Goal: Task Accomplishment & Management: Manage account settings

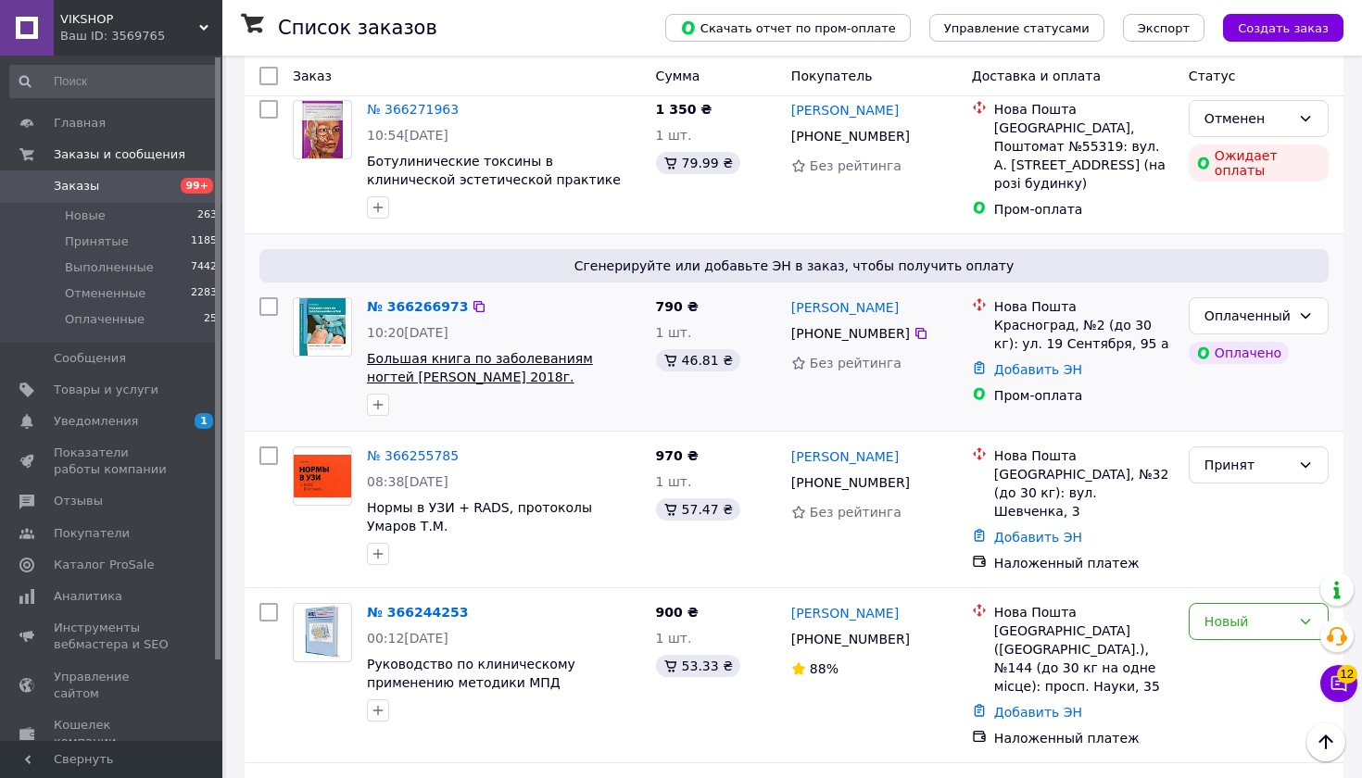
scroll to position [795, 0]
drag, startPoint x: 502, startPoint y: 321, endPoint x: 365, endPoint y: 297, distance: 139.2
click at [365, 297] on div "№ 366266973 10:20[DATE] Большая книга по заболеваниям ногтей Анке Нидерау 2018г." at bounding box center [503, 355] width 289 height 133
copy span "Большая книга по заболеваниям ногтей [PERSON_NAME] 2018г."
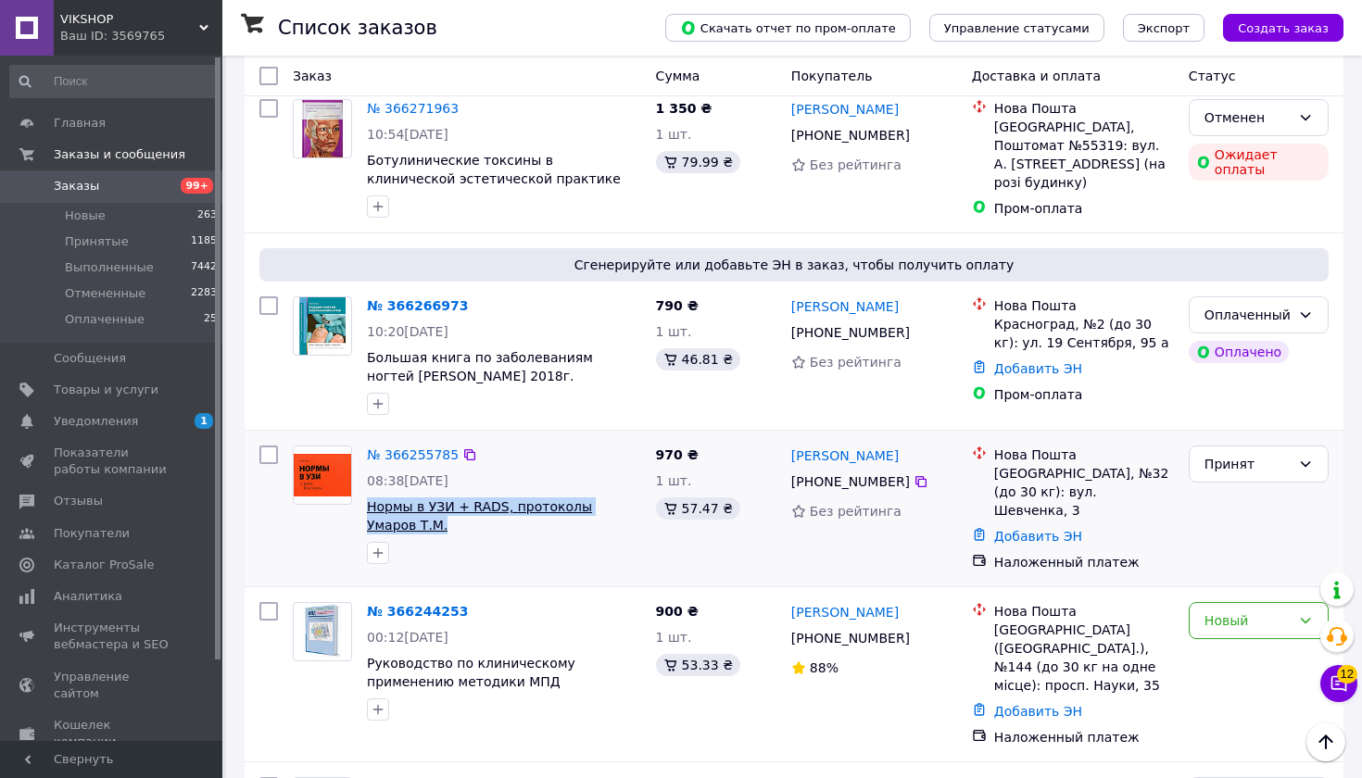
drag, startPoint x: 398, startPoint y: 474, endPoint x: 369, endPoint y: 458, distance: 34.0
click at [369, 497] on span "Нормы в УЗИ + RADS, протоколы Умаров Т.М." at bounding box center [504, 515] width 274 height 37
copy span "Нормы в УЗИ + RADS, протоколы Умаров Т.М."
click at [915, 474] on icon at bounding box center [920, 481] width 15 height 15
click at [1026, 464] on div "[GEOGRAPHIC_DATA], №32 (до 30 кг): вул. Шевченка, 3" at bounding box center [1084, 492] width 180 height 56
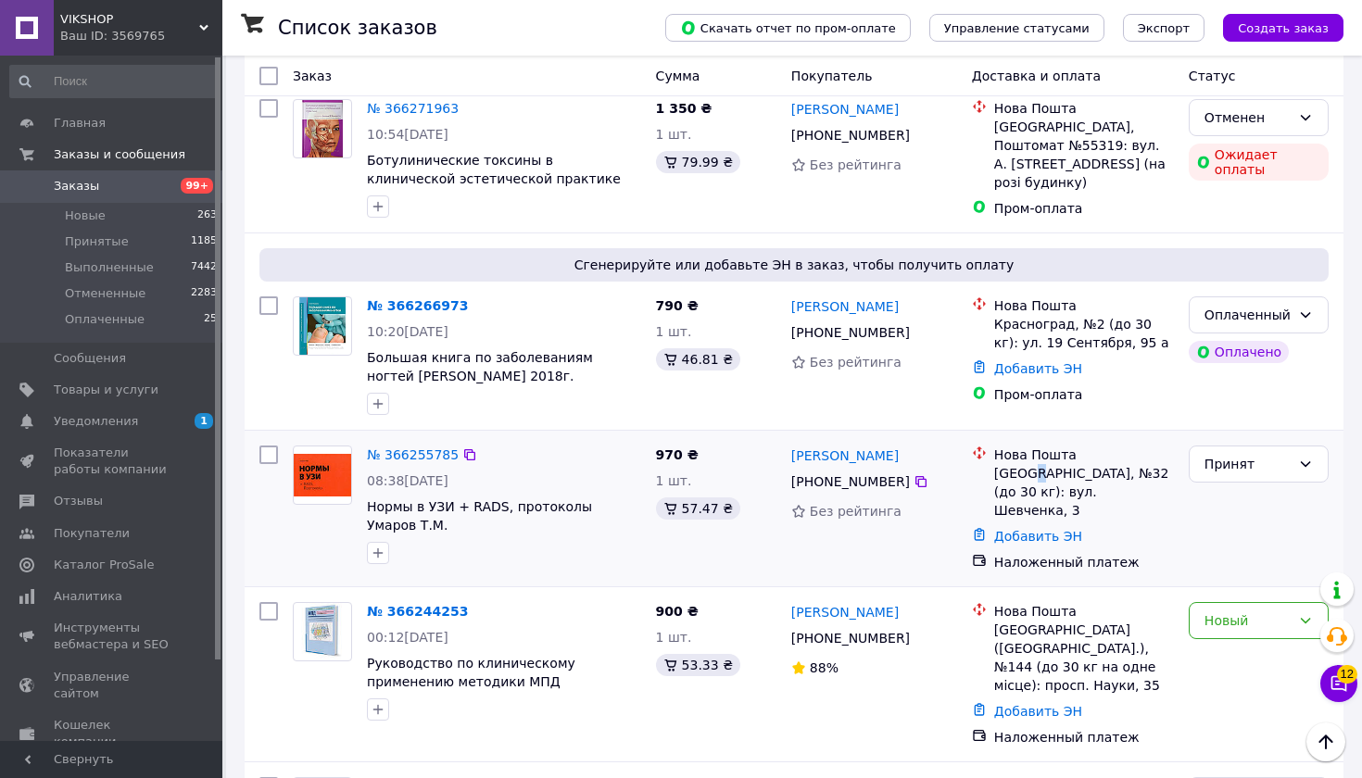
click at [1026, 464] on div "[GEOGRAPHIC_DATA], №32 (до 30 кг): вул. Шевченка, 3" at bounding box center [1084, 492] width 180 height 56
copy ul "[GEOGRAPHIC_DATA], №32 (до 30 кг): вул. Шевченка, 3"
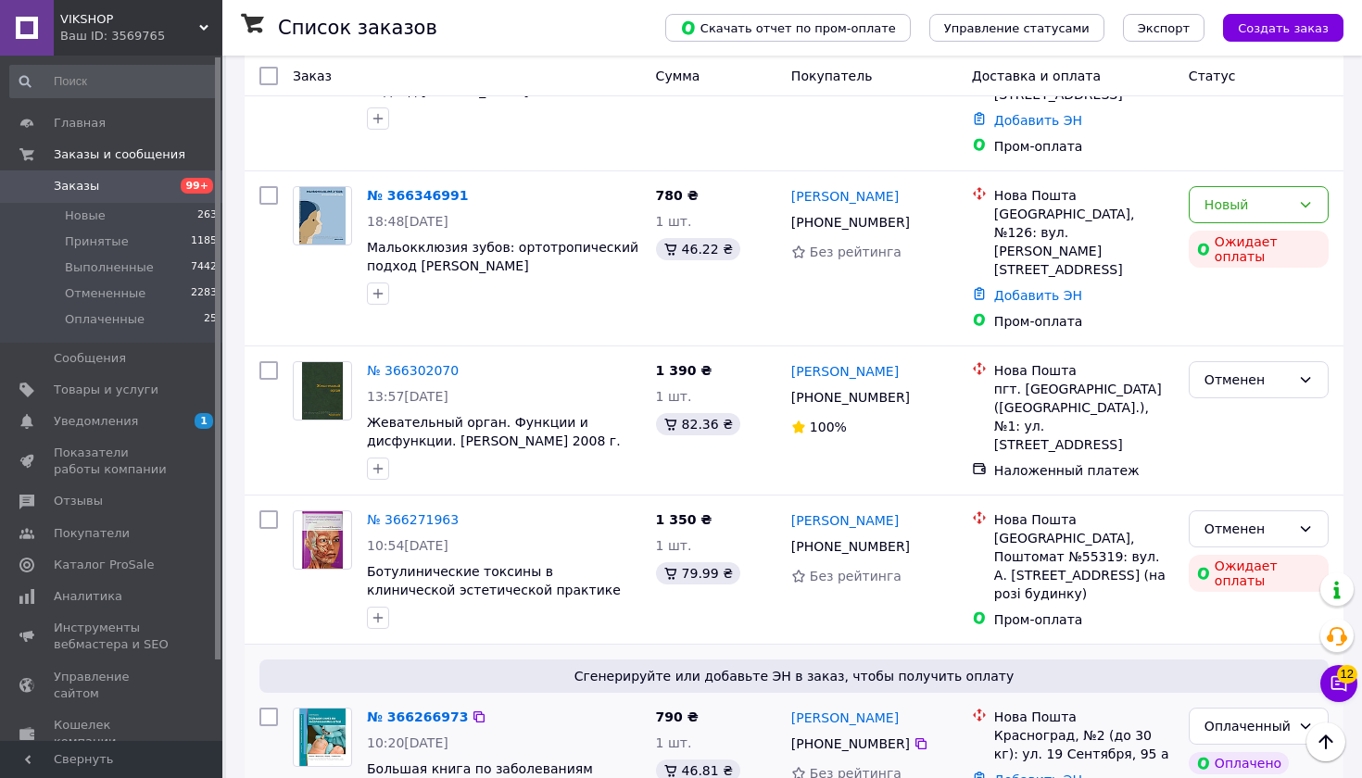
scroll to position [353, 0]
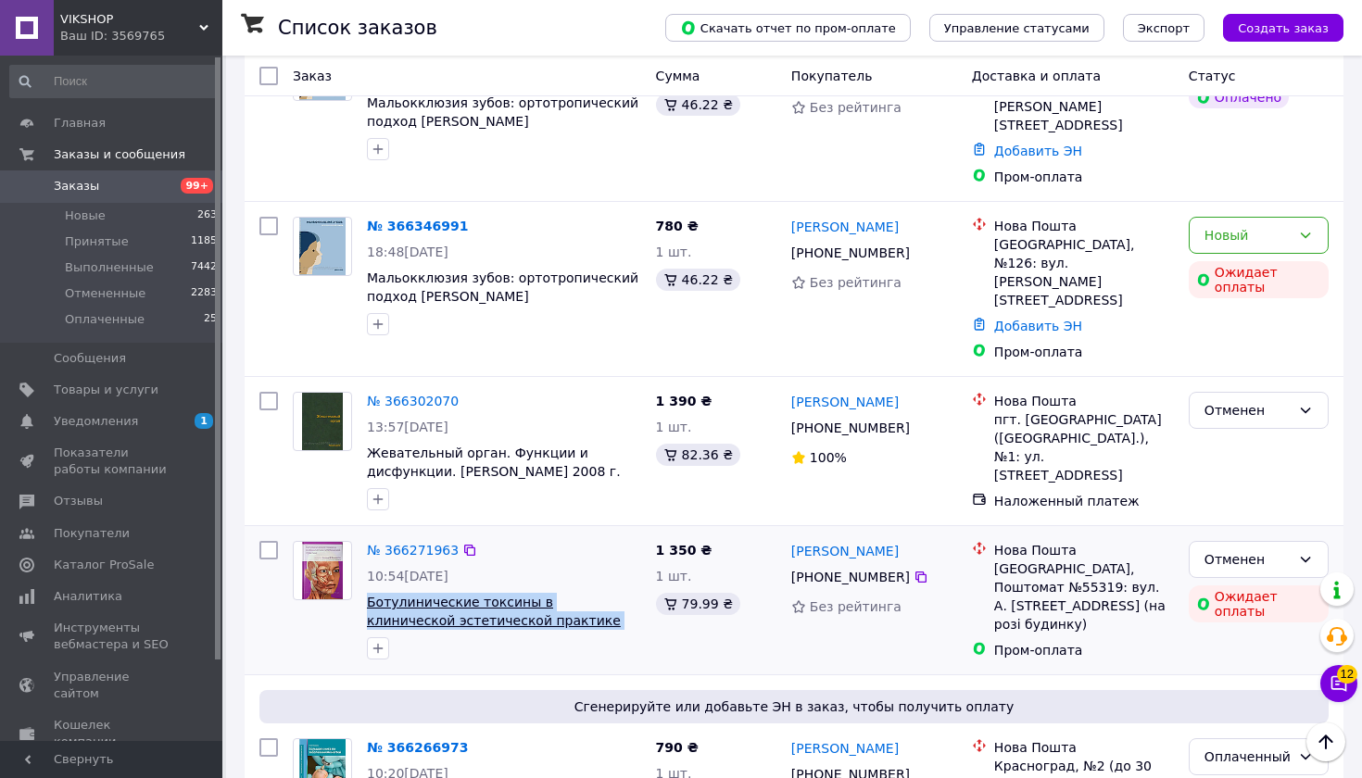
drag, startPoint x: 607, startPoint y: 569, endPoint x: 368, endPoint y: 549, distance: 239.8
click at [368, 593] on span "Ботулинические токсины в клинической эстетической практике [PERSON_NAME] 2021год" at bounding box center [504, 611] width 274 height 37
copy span "Ботулинические токсины в клинической эстетической практике [PERSON_NAME]"
click at [156, 428] on link "Уведомления 1 0" at bounding box center [114, 421] width 228 height 31
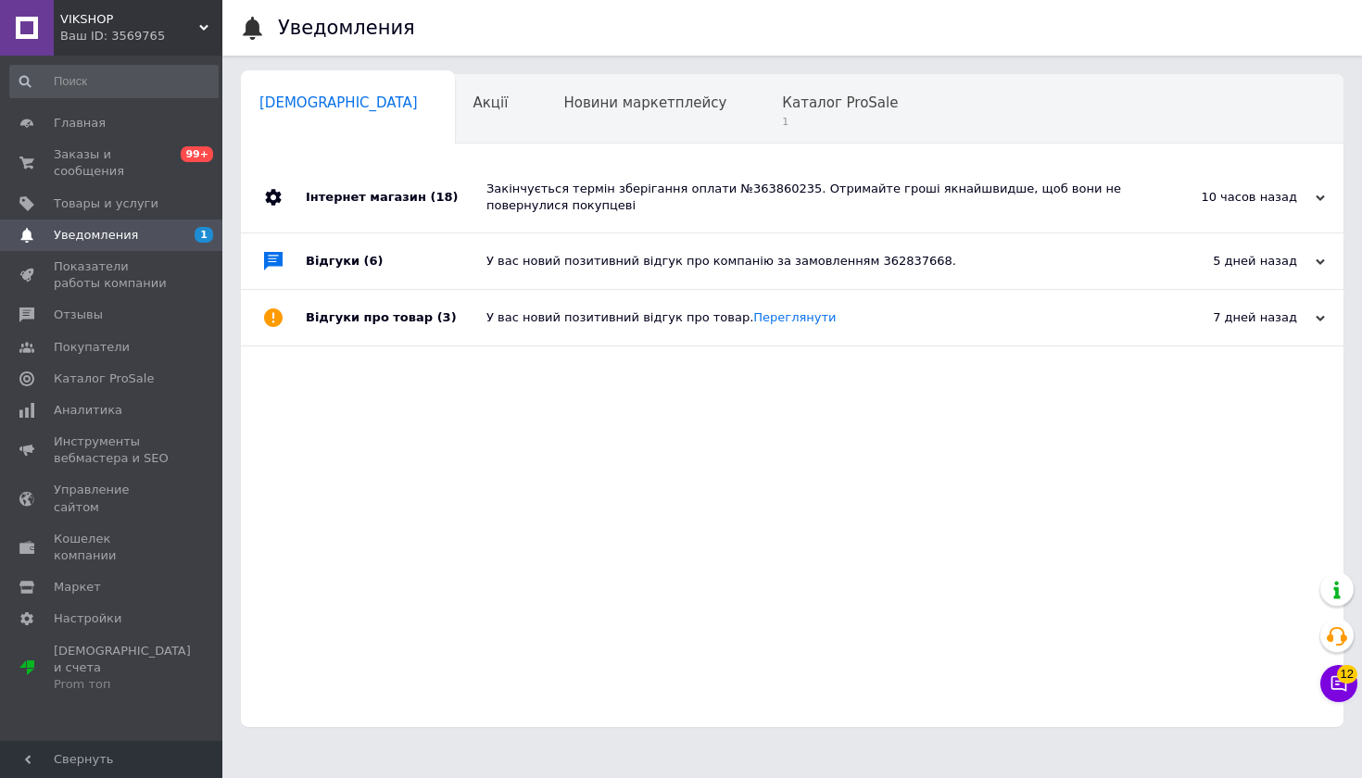
click at [394, 188] on div "Інтернет магазин (18)" at bounding box center [396, 197] width 181 height 70
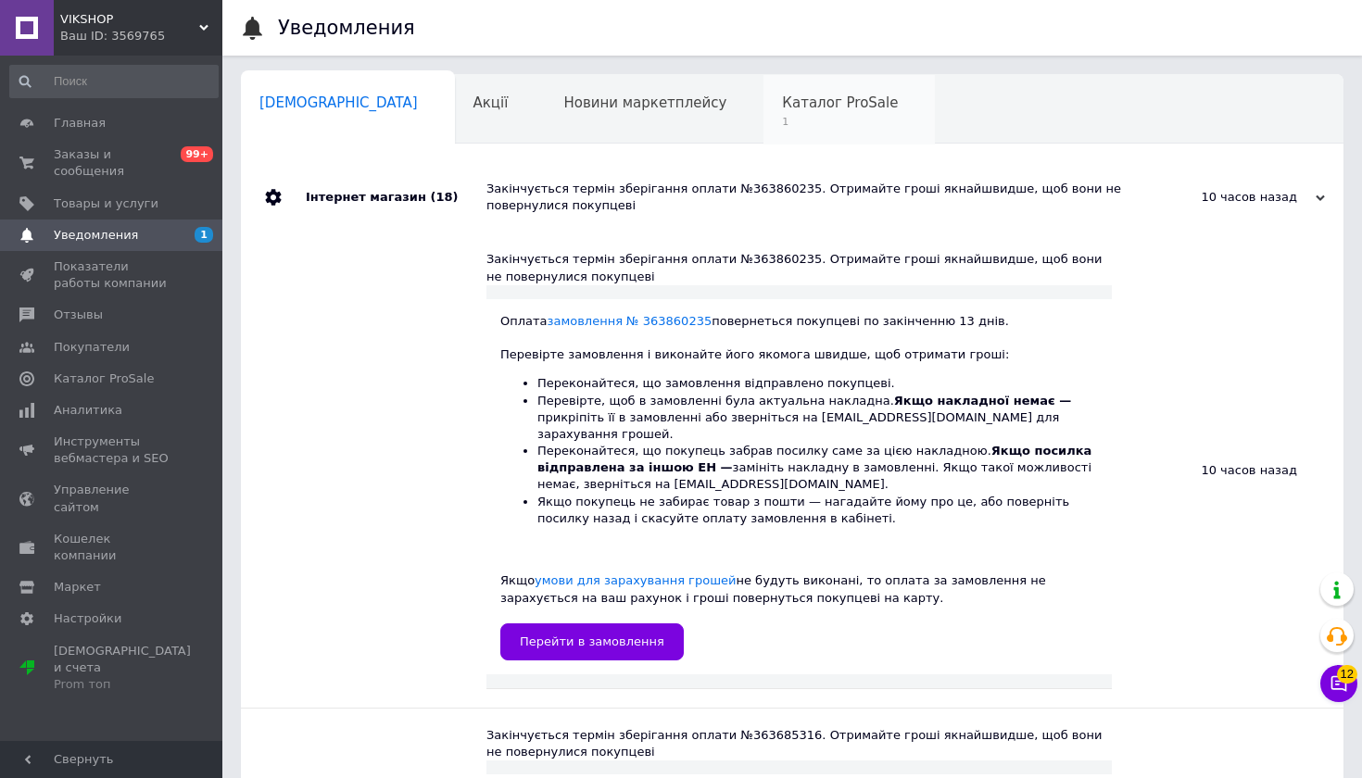
click at [782, 127] on span "1" at bounding box center [840, 122] width 116 height 14
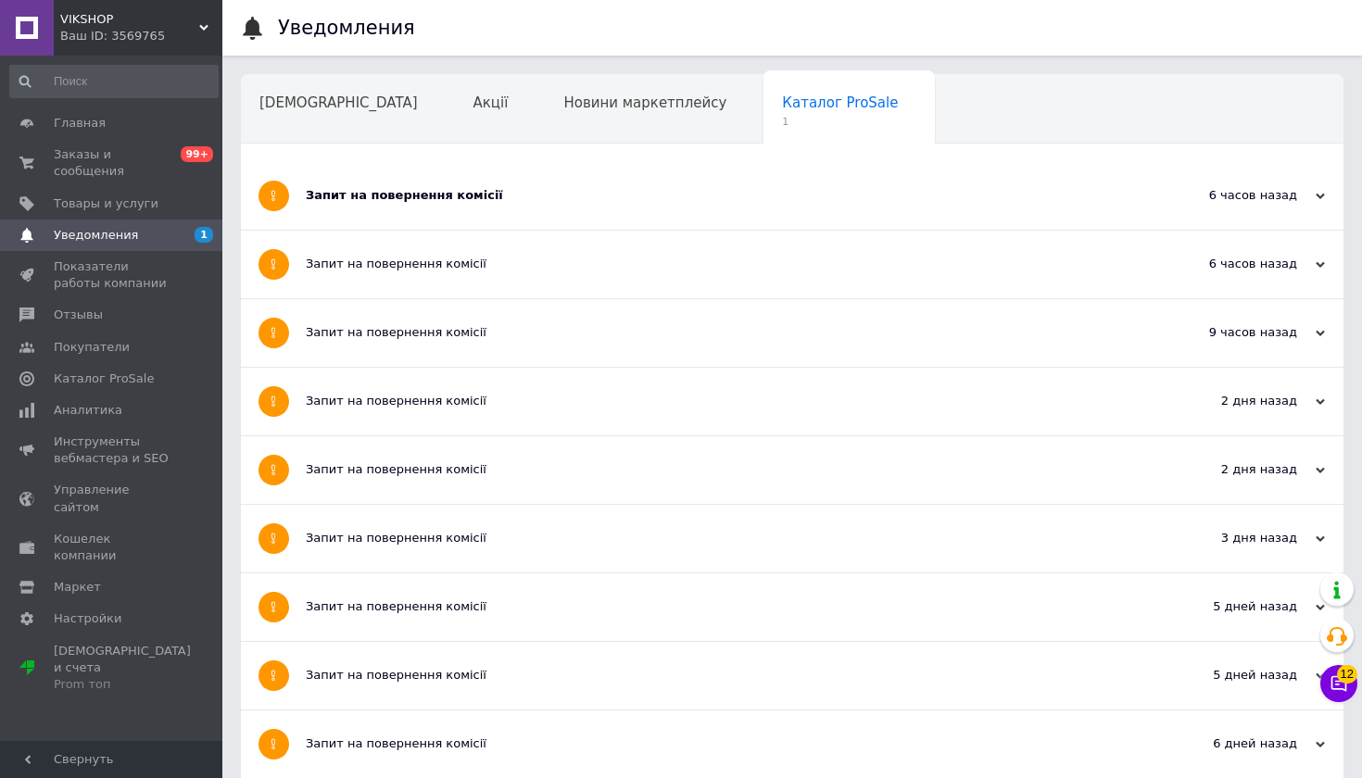
click at [448, 204] on div "Запит на повернення комісії" at bounding box center [723, 195] width 834 height 17
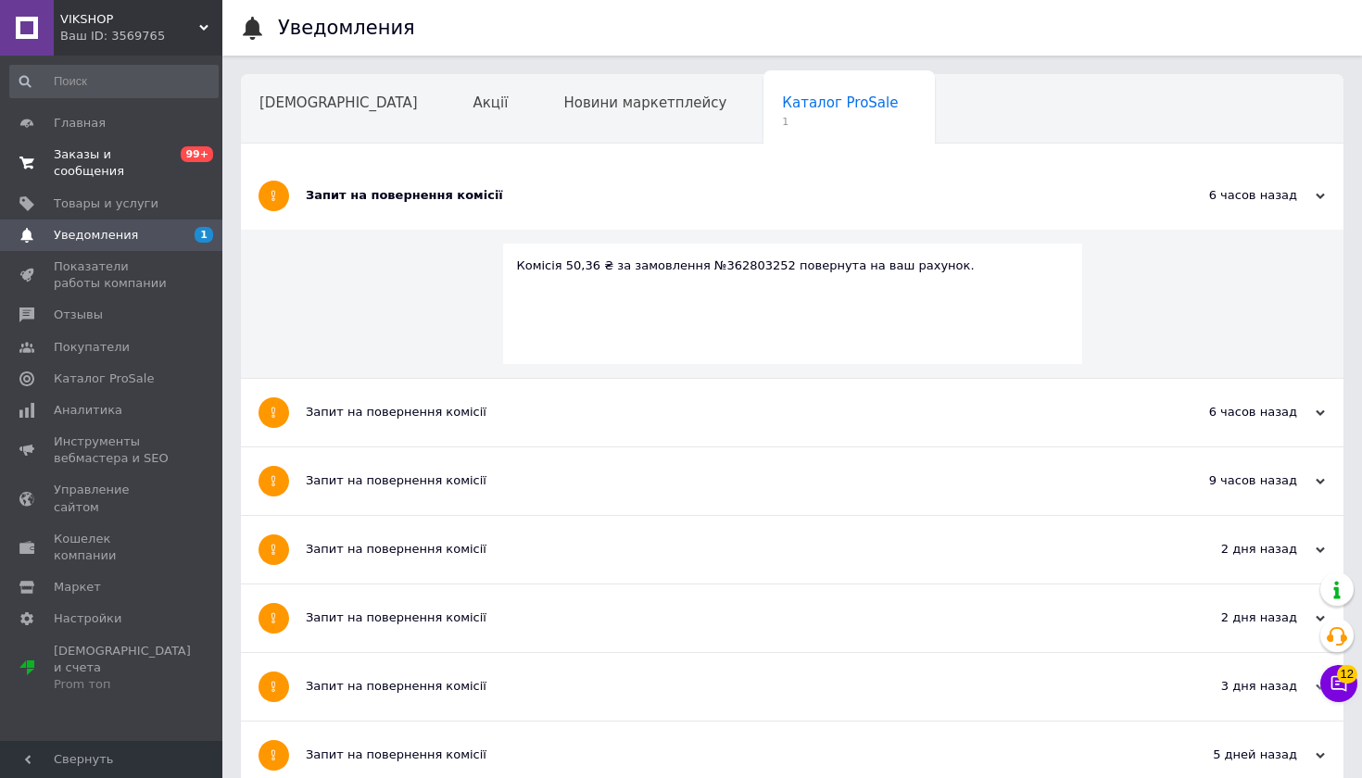
click at [119, 153] on span "Заказы и сообщения" at bounding box center [113, 162] width 118 height 33
